Goal: Use online tool/utility: Utilize a website feature to perform a specific function

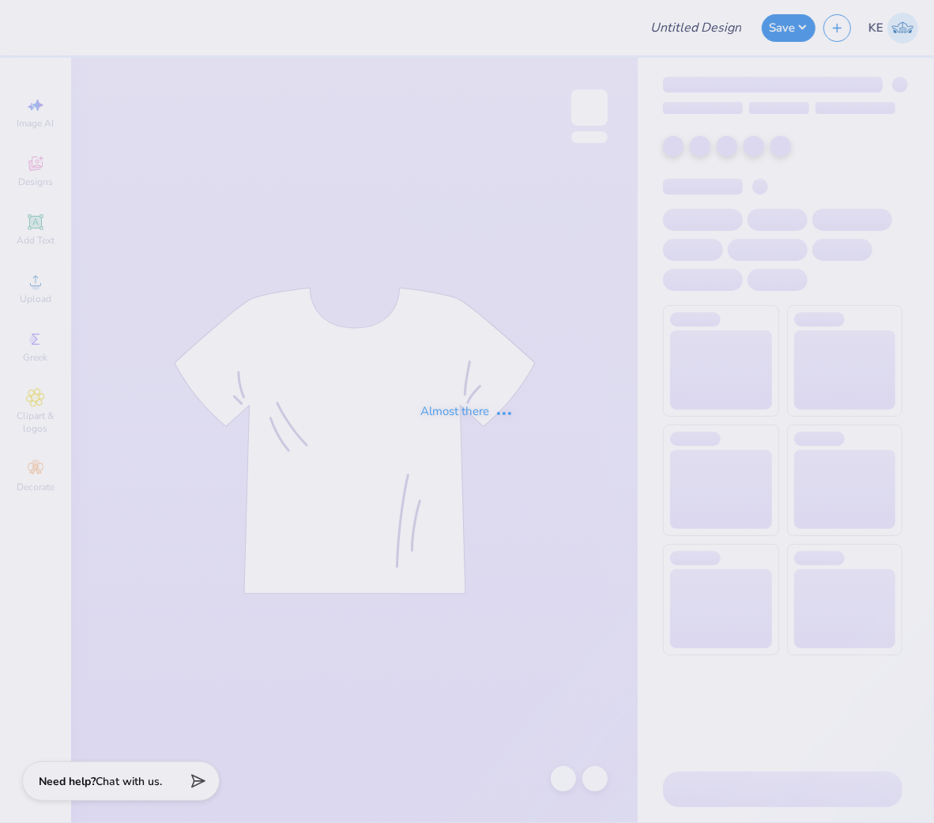
type input "Eboard Tshirt 2526"
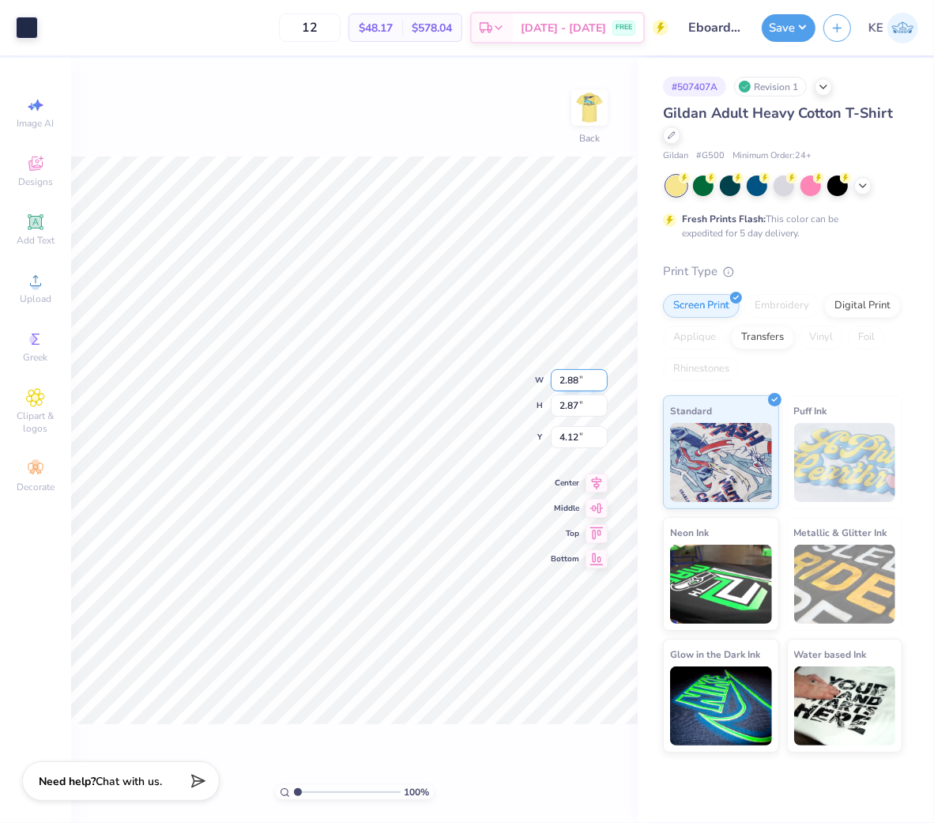
click at [552, 384] on input "2.88" at bounding box center [579, 380] width 57 height 22
type input "3.00"
type input "2.99"
click at [577, 424] on input "4.06" at bounding box center [579, 424] width 57 height 22
click at [566, 740] on icon at bounding box center [564, 778] width 16 height 16
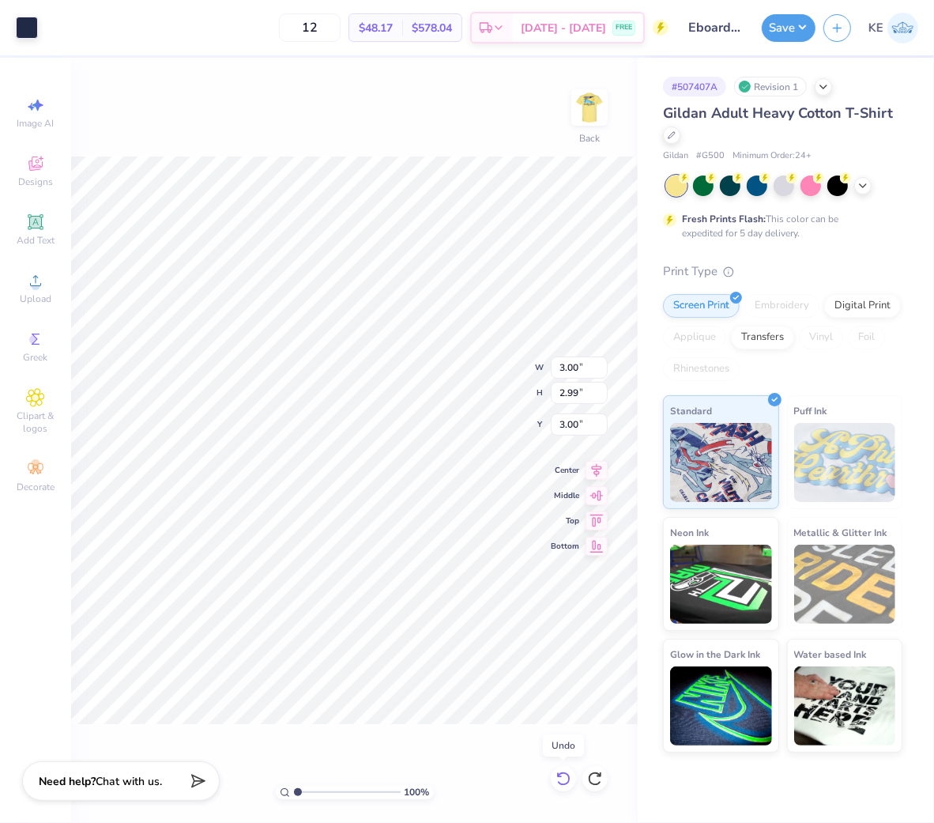
click at [565, 740] on icon at bounding box center [562, 778] width 13 height 14
type input "4.06"
click at [564, 389] on input "3.47" at bounding box center [579, 393] width 57 height 22
type input "3.5"
type input "3.73"
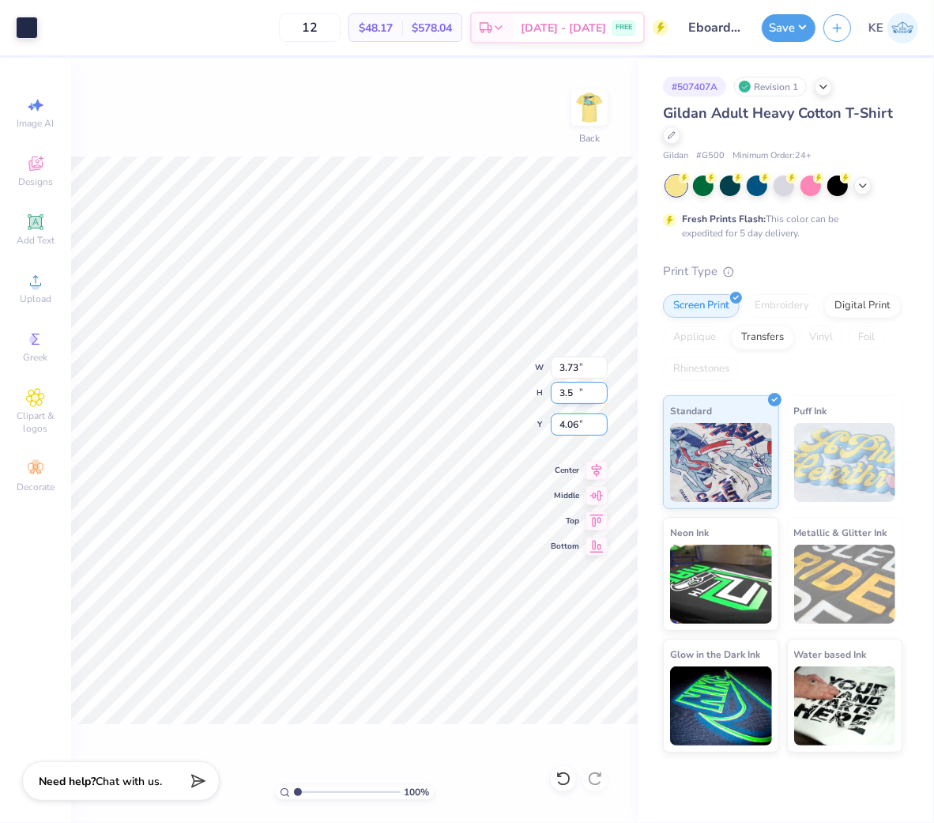
type input "3.50"
type input "4.05"
click at [574, 371] on input "3.73" at bounding box center [579, 367] width 57 height 22
type input "3.50"
type input "3.28"
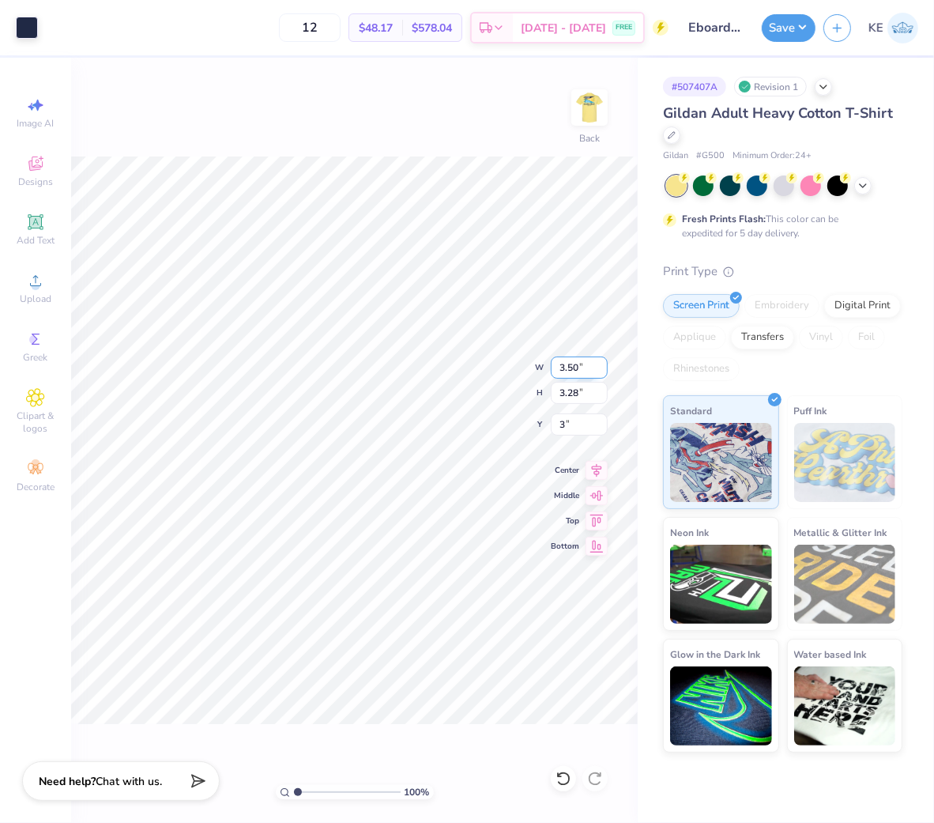
type input "3.00"
click at [587, 123] on img at bounding box center [589, 107] width 63 height 63
type input "1"
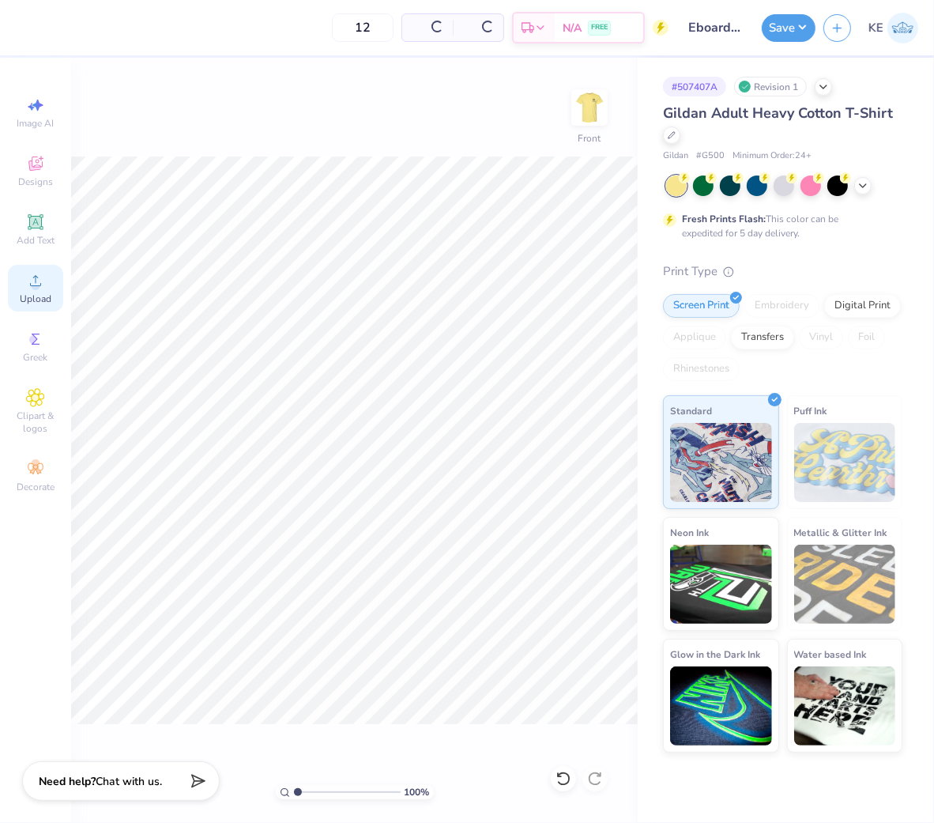
click at [36, 288] on circle at bounding box center [35, 285] width 9 height 9
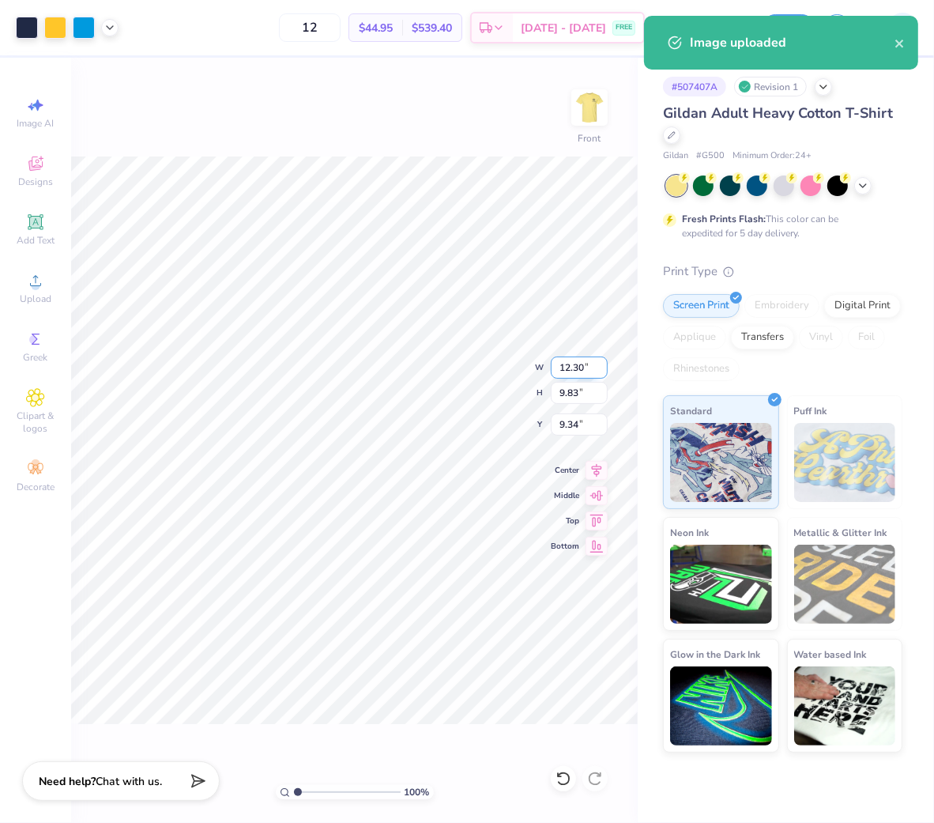
click at [570, 361] on input "12.30" at bounding box center [579, 367] width 57 height 22
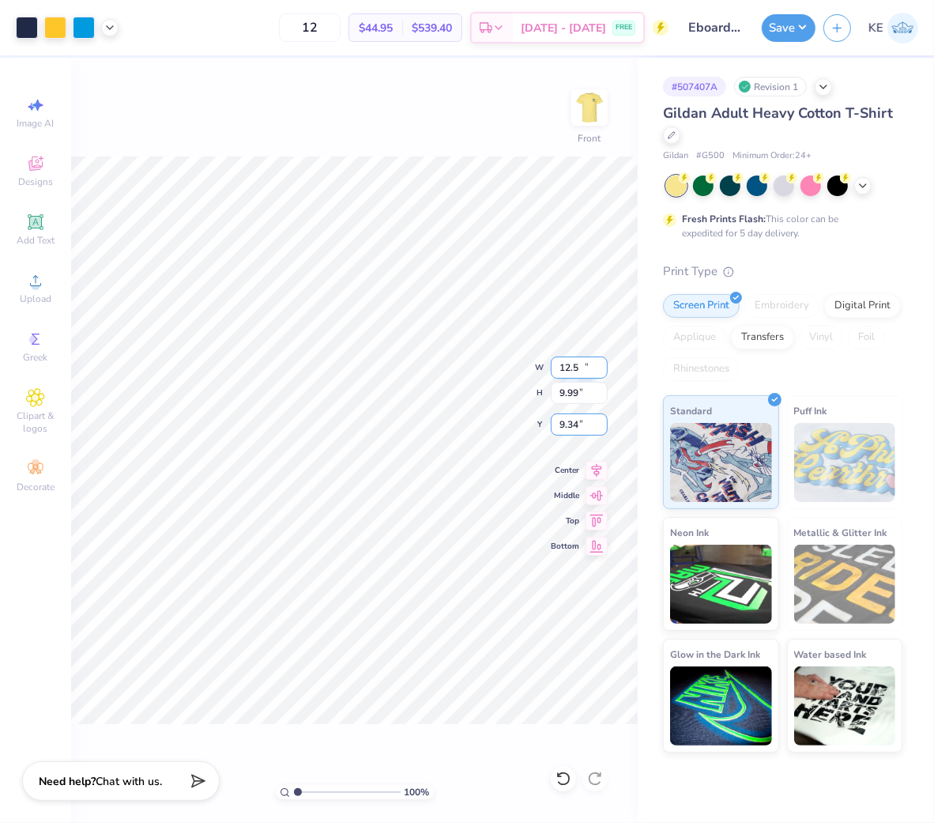
type input "12.50"
type input "9.99"
type input "9.25"
click at [578, 366] on input "12.50" at bounding box center [579, 367] width 57 height 22
type input "12.00"
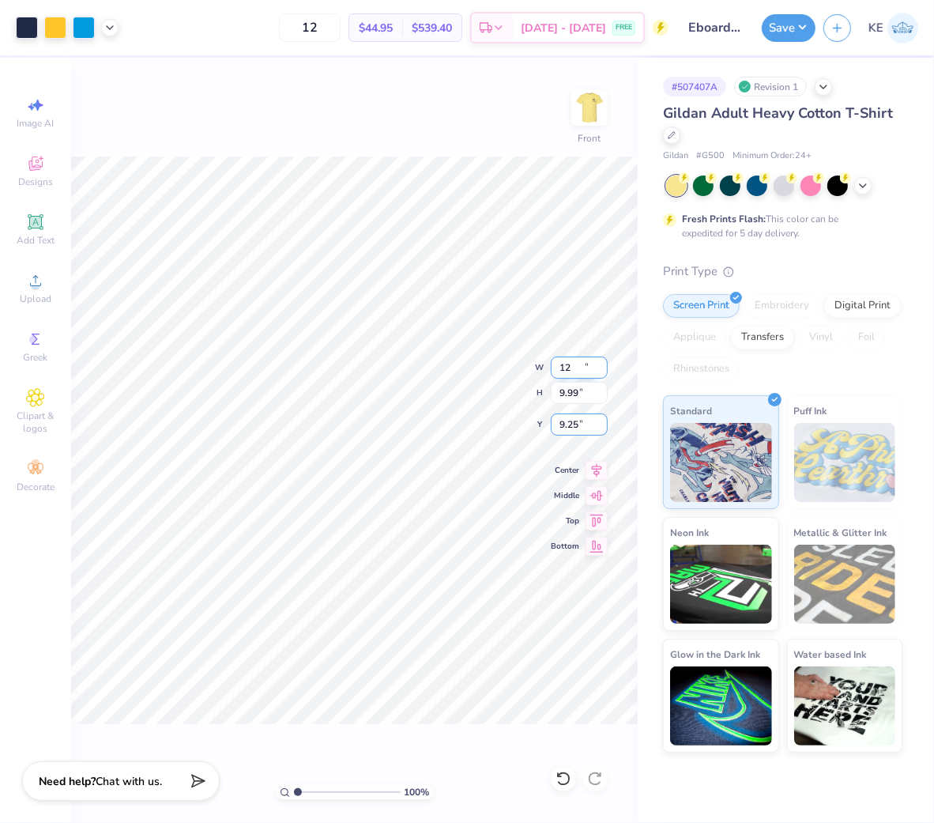
type input "9.59"
click at [564, 424] on input "9.45" at bounding box center [579, 424] width 57 height 22
type input "3.00"
click at [114, 20] on icon at bounding box center [110, 26] width 13 height 13
click at [432, 115] on div "100 % Front W 12.00 12.00 " H 9.59 9.59 " Y 3.00 3.00 " Center Middle Top Bottom" at bounding box center [354, 440] width 567 height 765
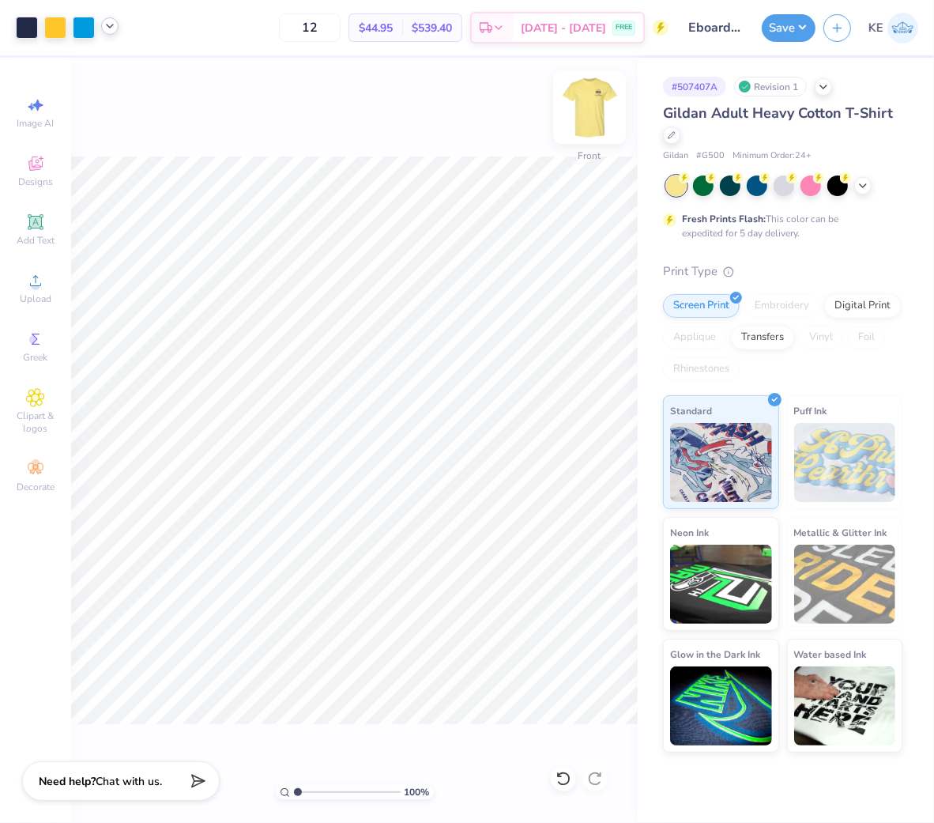
click at [574, 103] on img at bounding box center [589, 107] width 63 height 63
click at [585, 107] on img at bounding box center [589, 107] width 63 height 63
click at [785, 18] on button "Save" at bounding box center [789, 26] width 54 height 28
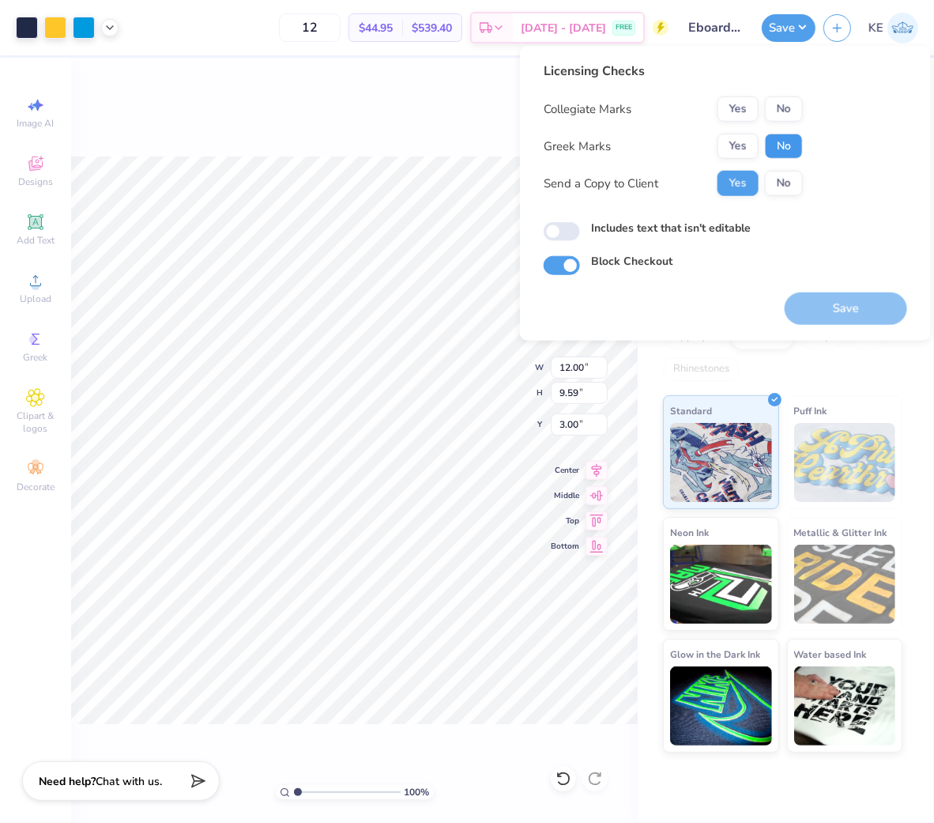
click at [786, 144] on button "No" at bounding box center [784, 146] width 38 height 25
click at [795, 104] on button "No" at bounding box center [784, 108] width 38 height 25
click at [840, 306] on button "Save" at bounding box center [846, 308] width 122 height 32
